Goal: Information Seeking & Learning: Learn about a topic

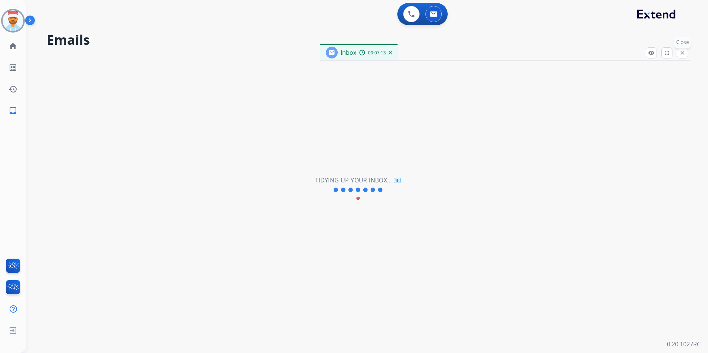
click at [680, 54] on mat-icon "close" at bounding box center [682, 53] width 7 height 7
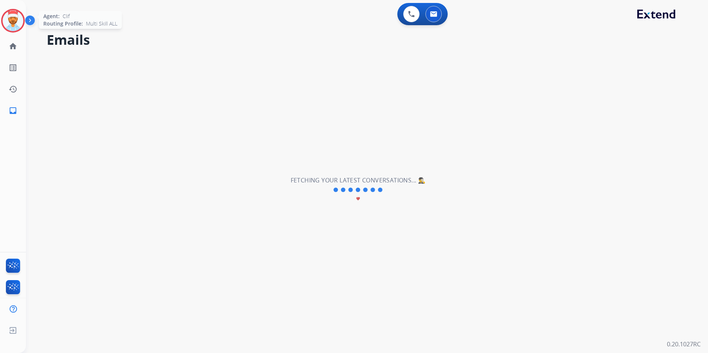
click at [9, 17] on img at bounding box center [13, 20] width 21 height 21
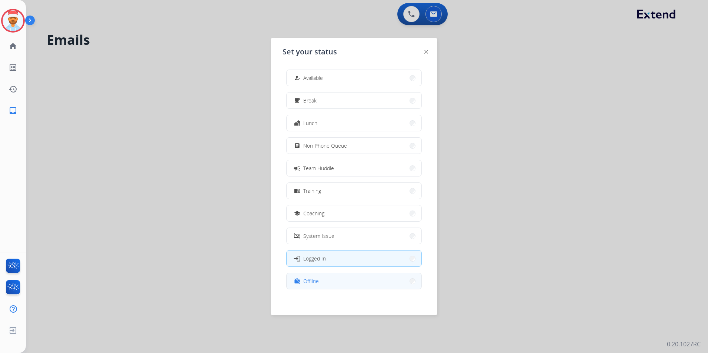
click at [335, 280] on button "work_off Offline" at bounding box center [353, 281] width 135 height 16
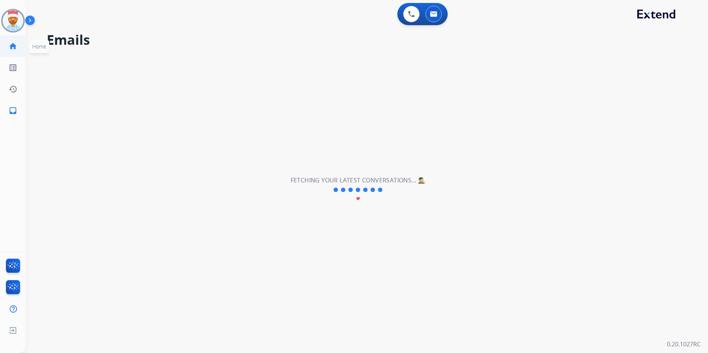
click at [11, 46] on mat-icon "home" at bounding box center [13, 46] width 9 height 9
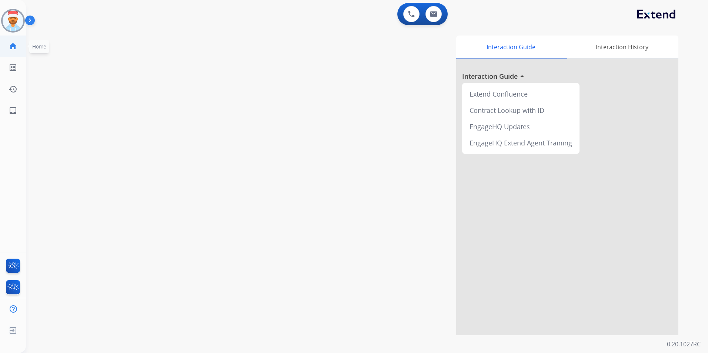
click at [15, 46] on mat-icon "home" at bounding box center [13, 46] width 9 height 9
click at [16, 45] on mat-icon "home" at bounding box center [13, 46] width 9 height 9
click at [17, 45] on mat-icon "home" at bounding box center [13, 46] width 9 height 9
click at [11, 113] on mat-icon "inbox" at bounding box center [13, 110] width 9 height 9
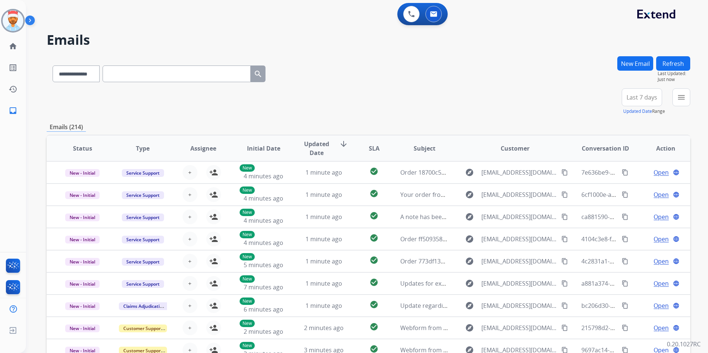
click at [639, 99] on span "Last 7 days" at bounding box center [641, 97] width 31 height 3
click at [628, 184] on div "Last 90 days" at bounding box center [639, 187] width 41 height 11
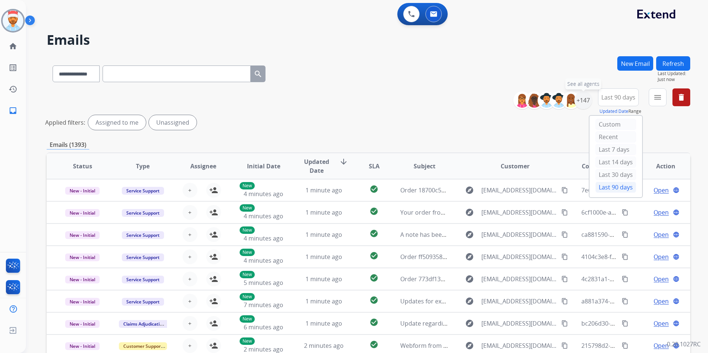
click at [582, 102] on div "+147" at bounding box center [583, 100] width 18 height 18
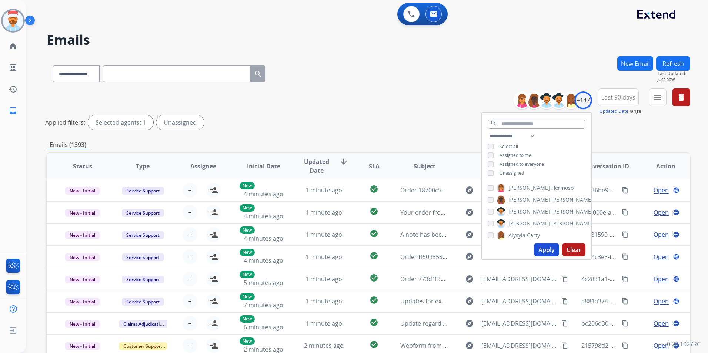
click at [552, 248] on button "Apply" at bounding box center [546, 249] width 25 height 13
click at [655, 102] on button "menu Filters" at bounding box center [657, 97] width 18 height 18
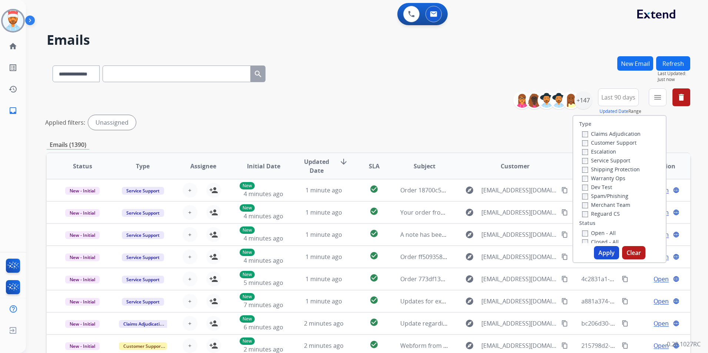
drag, startPoint x: 587, startPoint y: 143, endPoint x: 581, endPoint y: 156, distance: 14.2
click at [585, 143] on label "Customer Support" at bounding box center [609, 142] width 54 height 7
click at [598, 254] on button "Apply" at bounding box center [606, 252] width 25 height 13
